Goal: Information Seeking & Learning: Check status

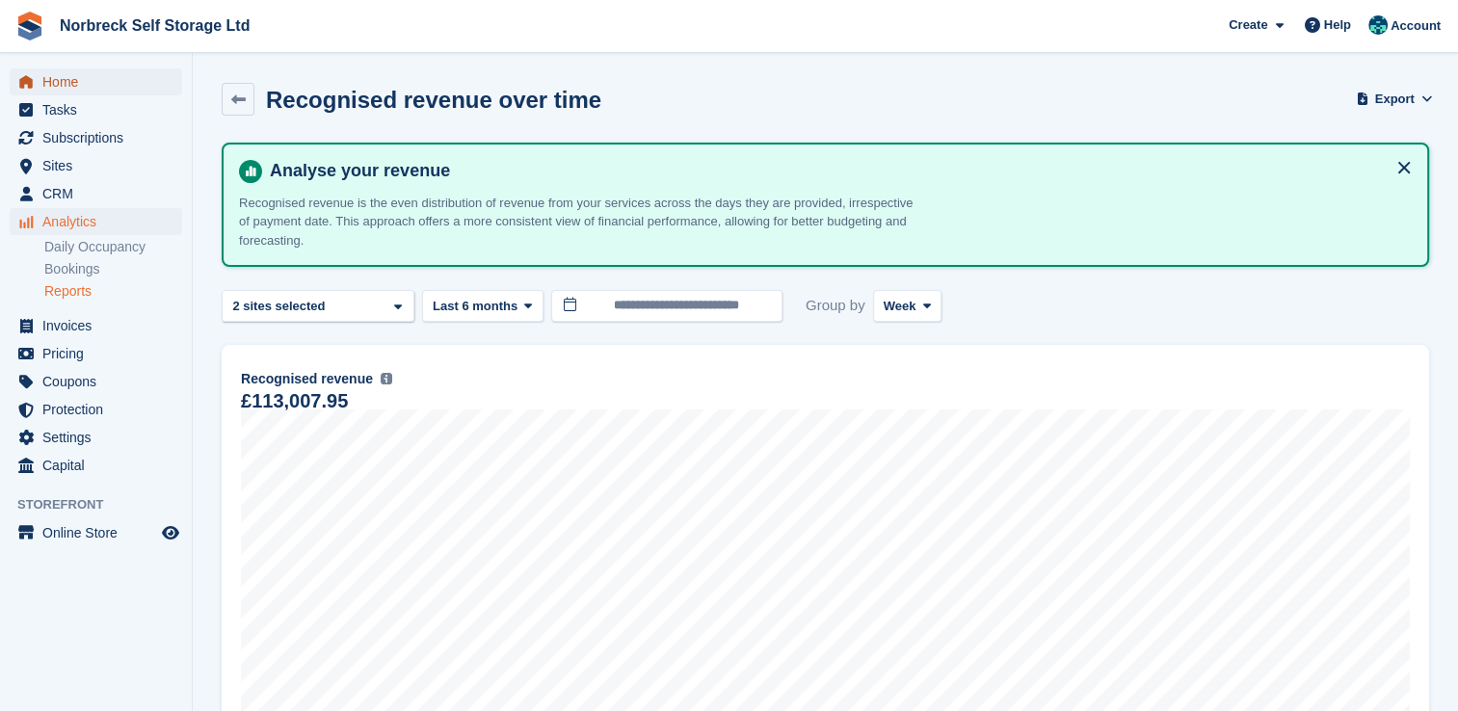
click at [71, 79] on span "Home" at bounding box center [100, 81] width 116 height 27
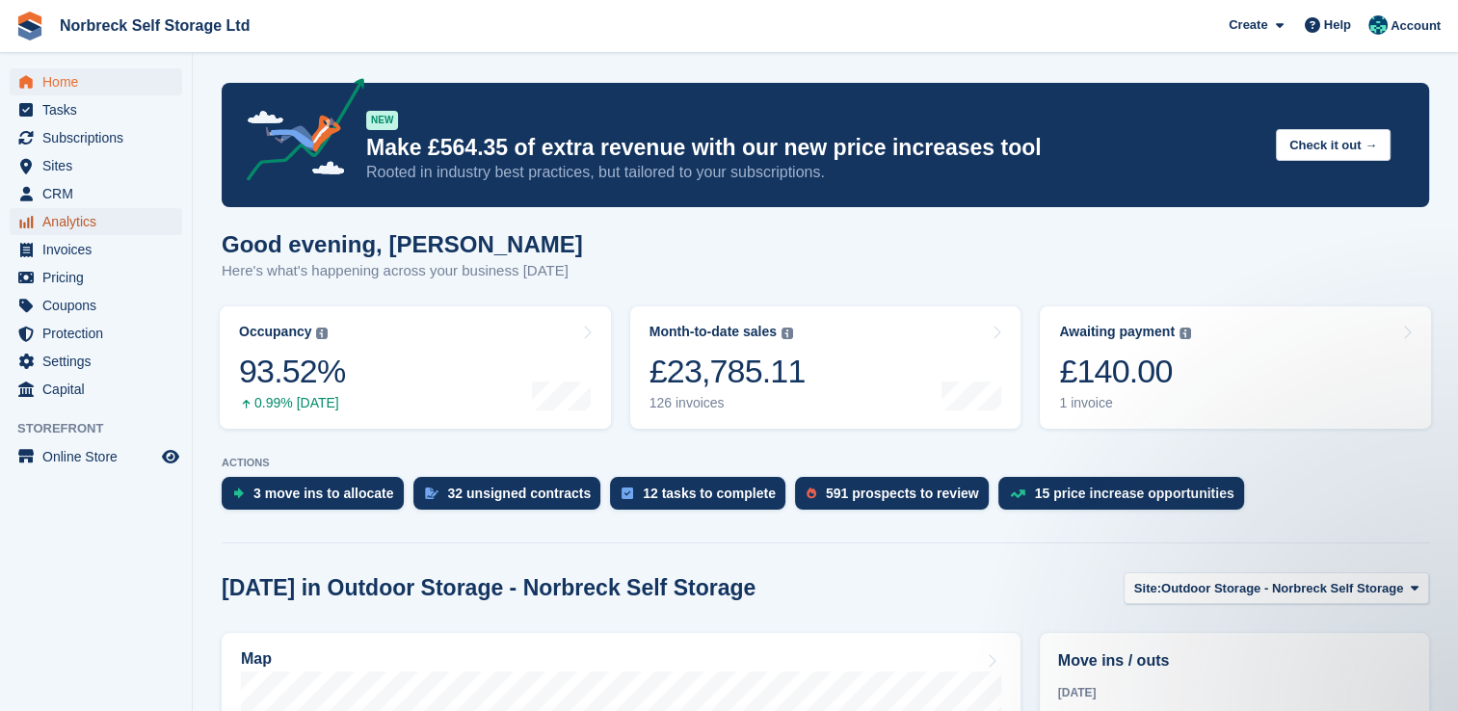
click at [73, 221] on span "Analytics" at bounding box center [100, 221] width 116 height 27
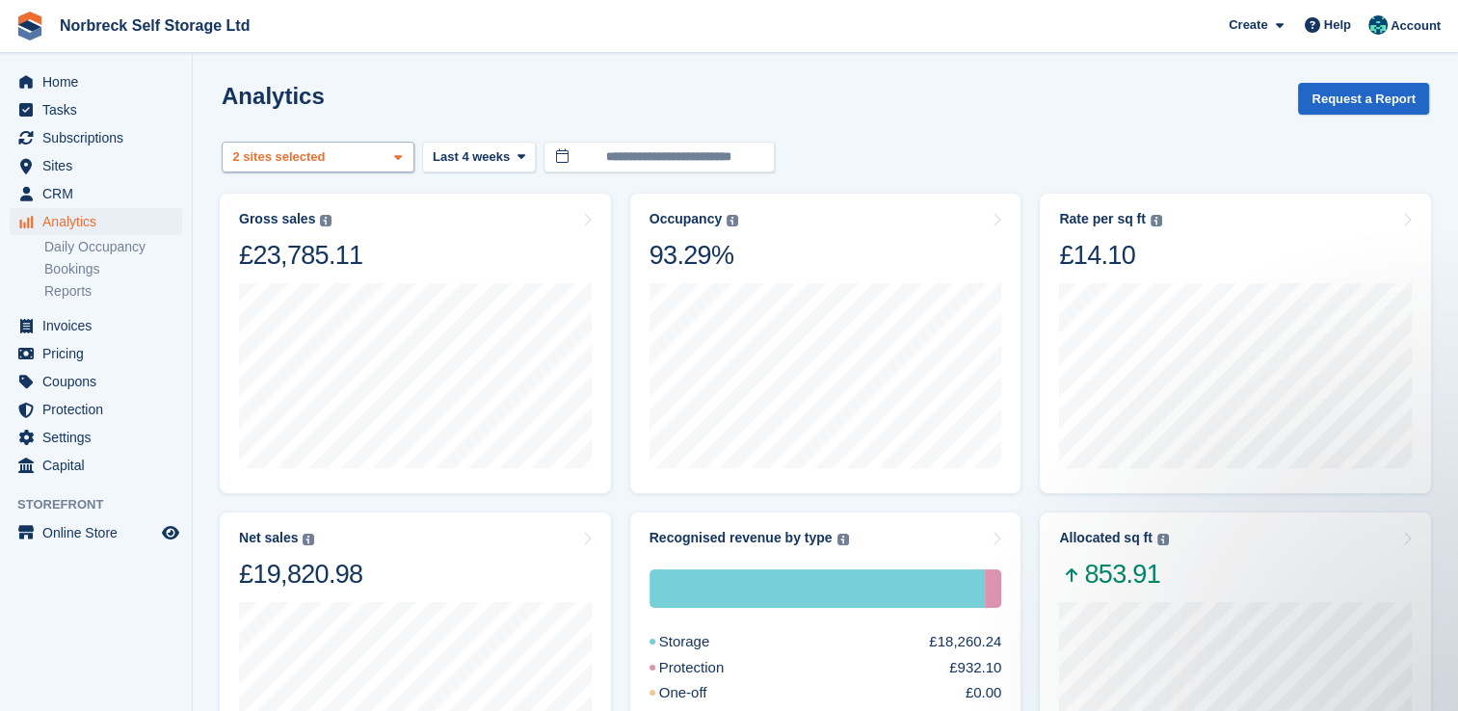
click at [402, 164] on span at bounding box center [397, 157] width 15 height 15
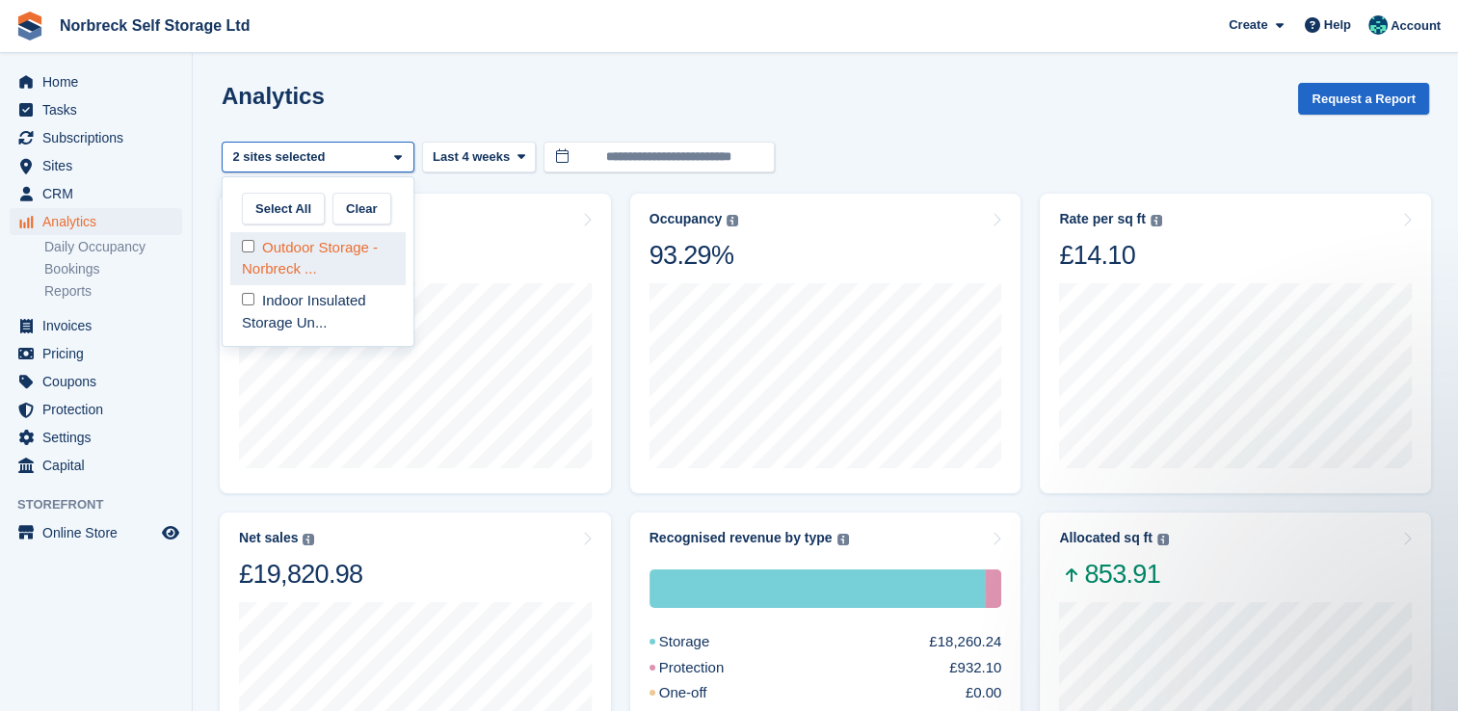
click at [373, 252] on div "Outdoor Storage - Norbreck ..." at bounding box center [317, 258] width 175 height 53
select select "****"
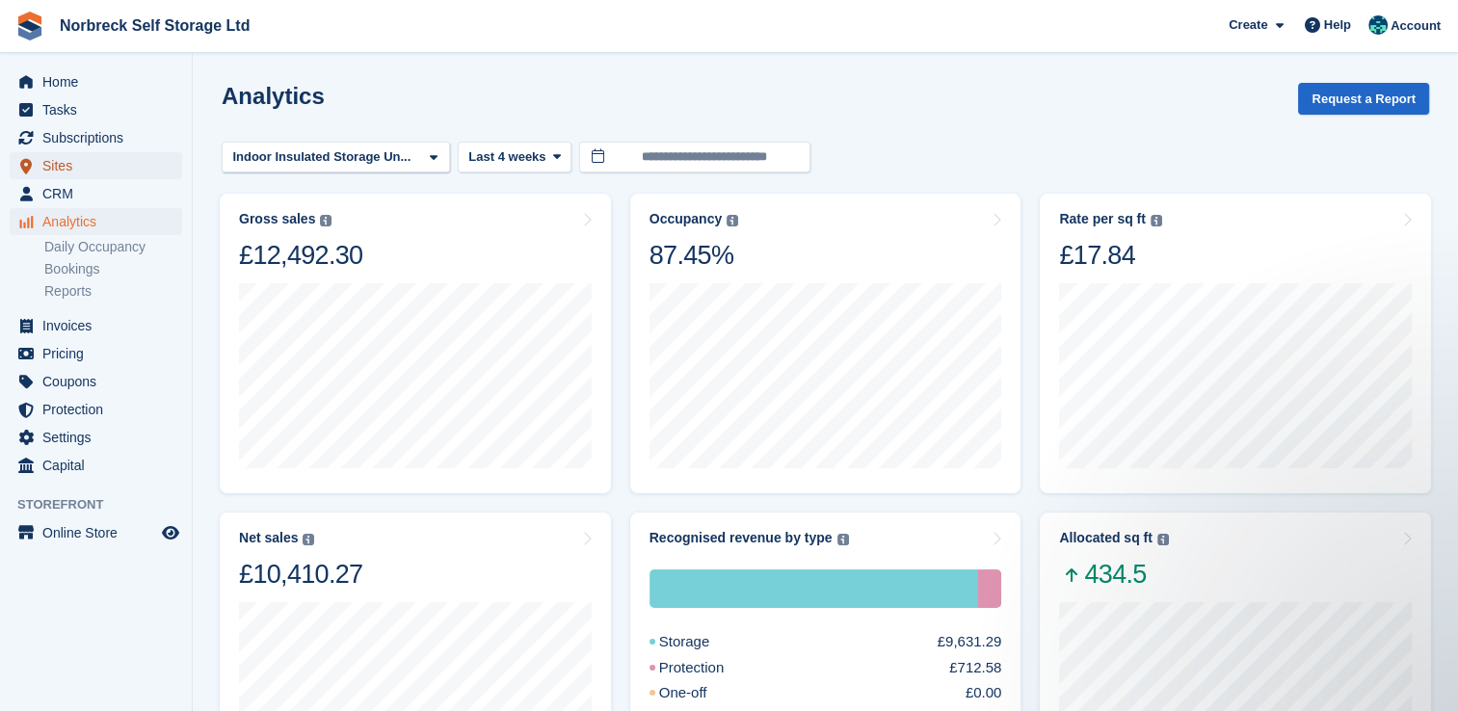
click at [94, 157] on span "Sites" at bounding box center [100, 165] width 116 height 27
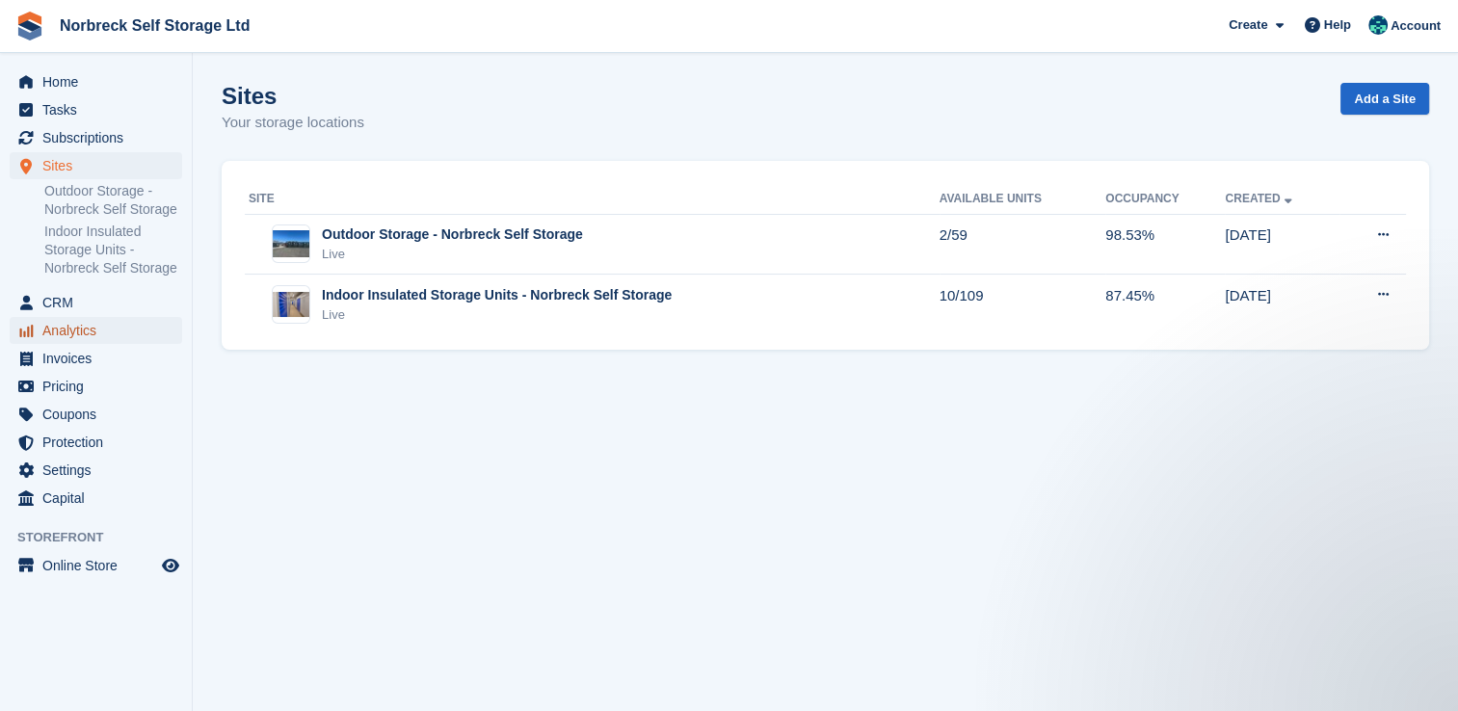
click at [57, 334] on span "Analytics" at bounding box center [100, 330] width 116 height 27
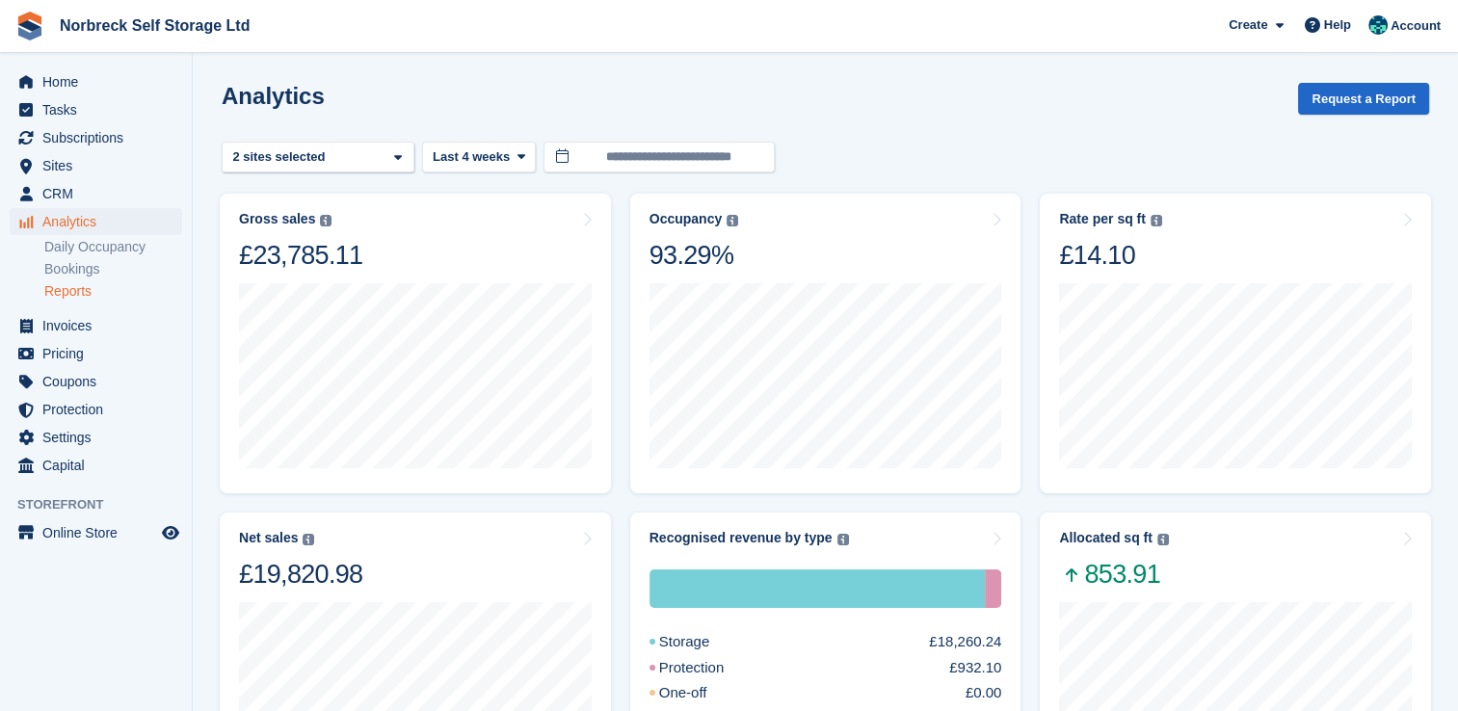
click at [73, 291] on link "Reports" at bounding box center [113, 291] width 138 height 18
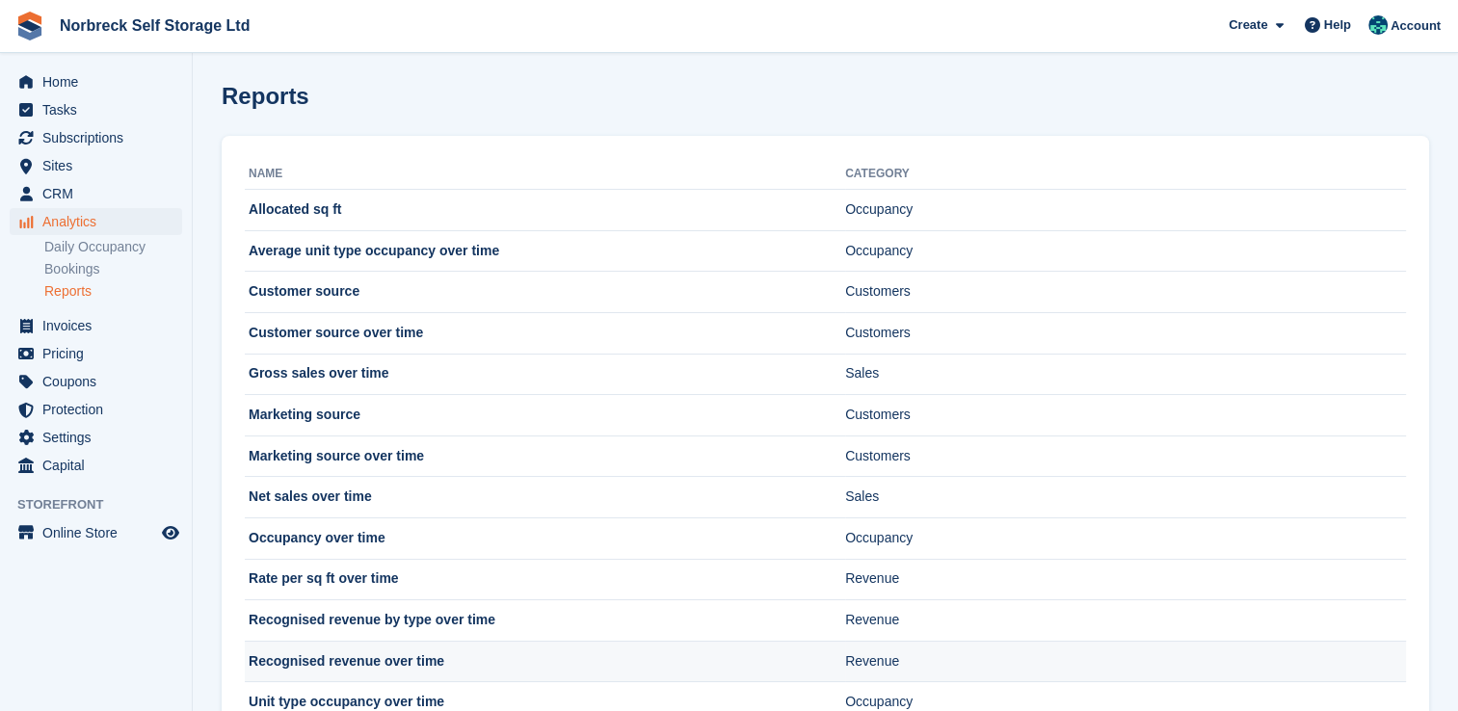
click at [336, 654] on td "Recognised revenue over time" at bounding box center [545, 661] width 601 height 41
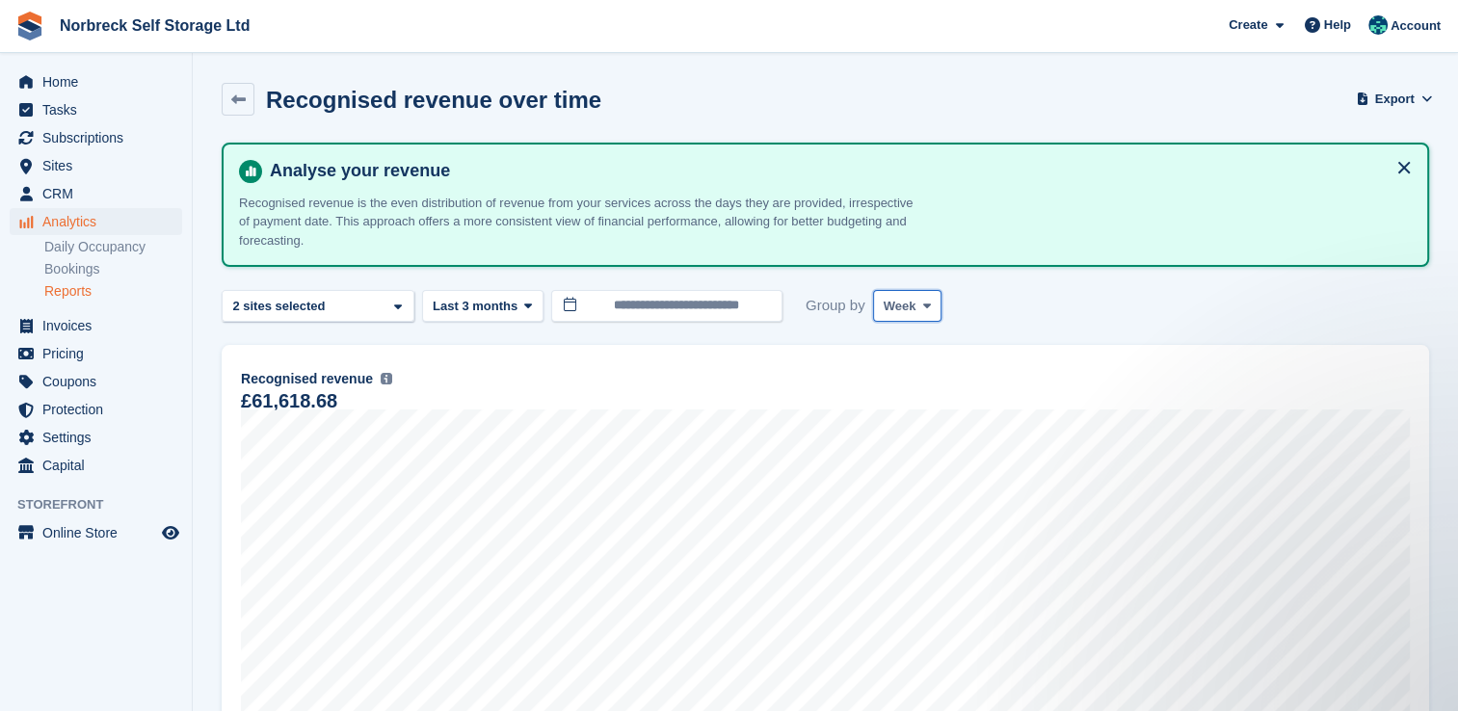
click at [923, 307] on icon at bounding box center [927, 306] width 8 height 13
click at [921, 415] on link "Month" at bounding box center [966, 421] width 168 height 35
click at [58, 84] on span "Home" at bounding box center [100, 81] width 116 height 27
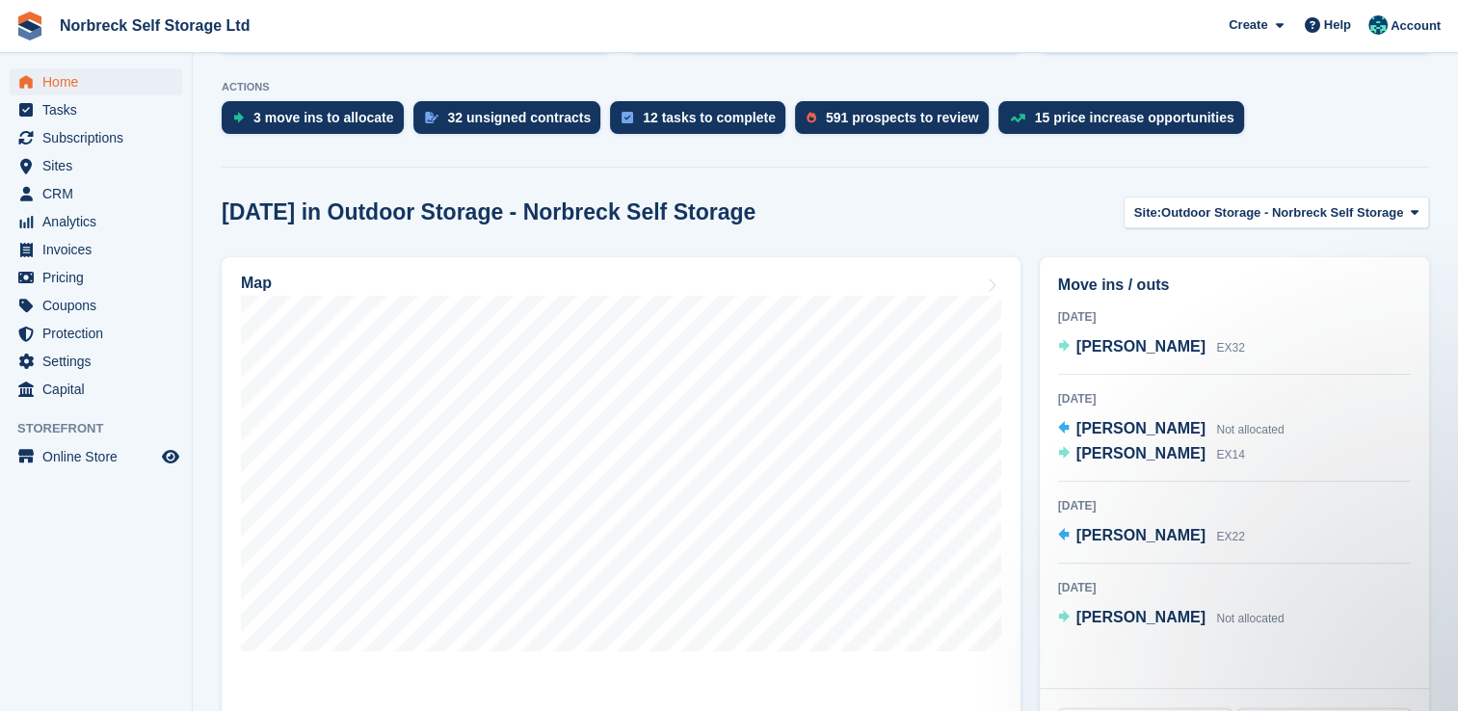
scroll to position [389, 0]
